Goal: Check status

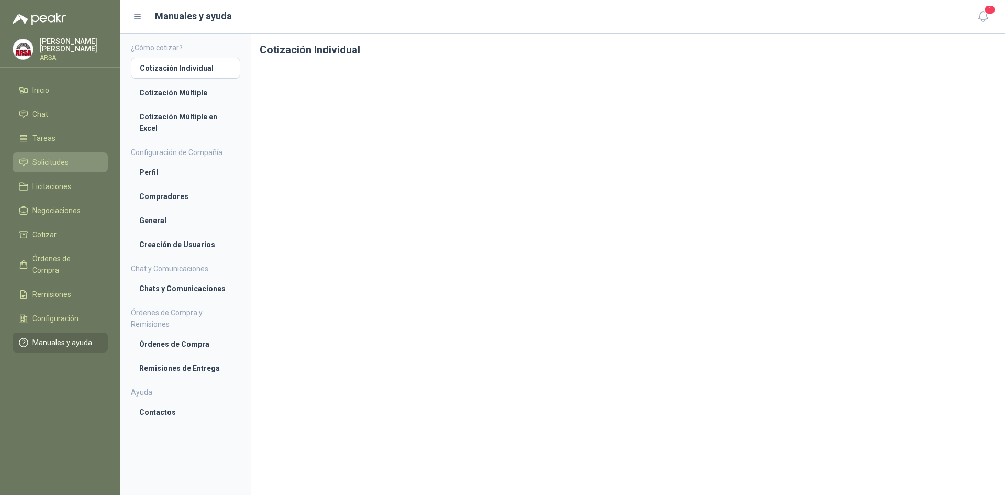
click at [47, 164] on span "Solicitudes" at bounding box center [50, 163] width 36 height 12
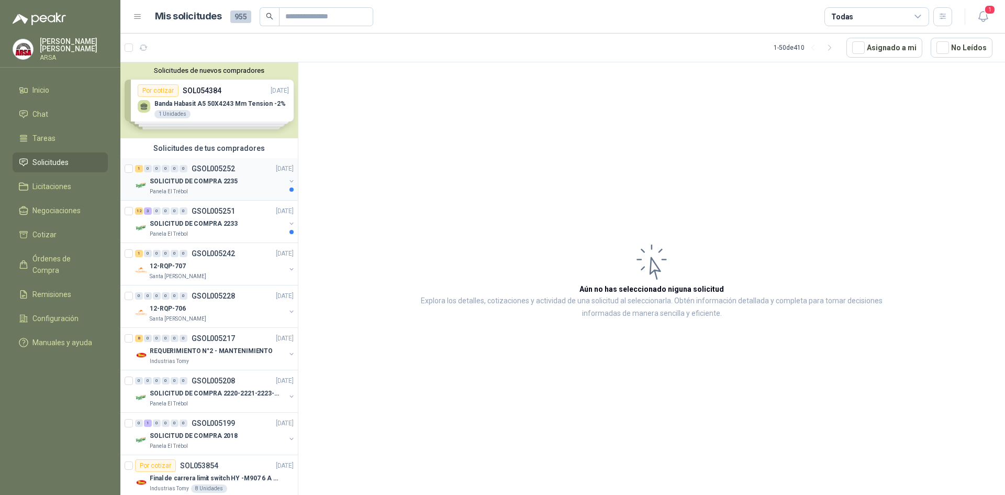
click at [208, 194] on div "Panela El Trébol" at bounding box center [218, 191] width 136 height 8
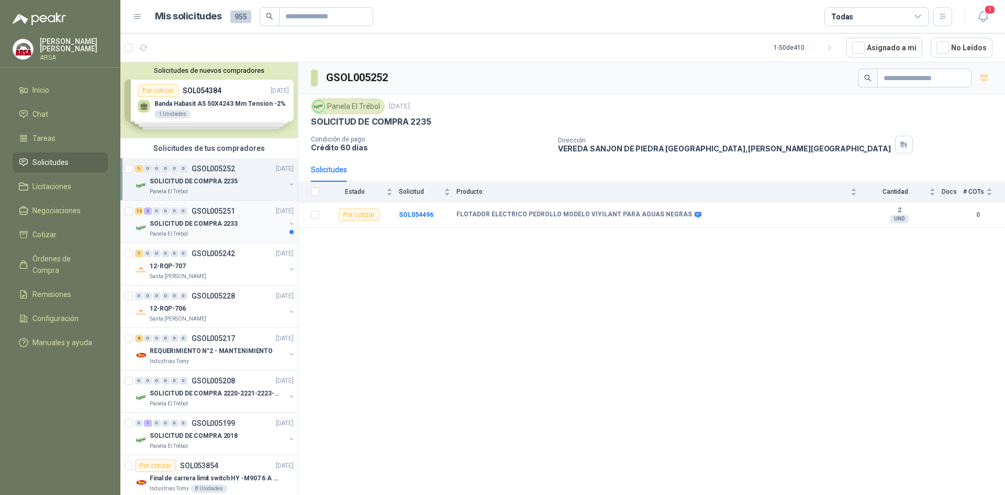
click at [210, 219] on p "SOLICITUD DE COMPRA 2233" at bounding box center [194, 224] width 88 height 10
